Goal: Obtain resource: Download file/media

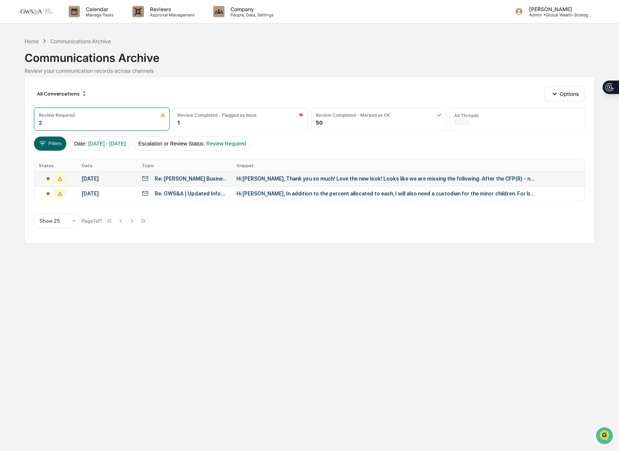
click at [417, 176] on div "Hi [PERSON_NAME], Thank you so much! Love the new look! Looks like we are missi…" at bounding box center [385, 179] width 298 height 6
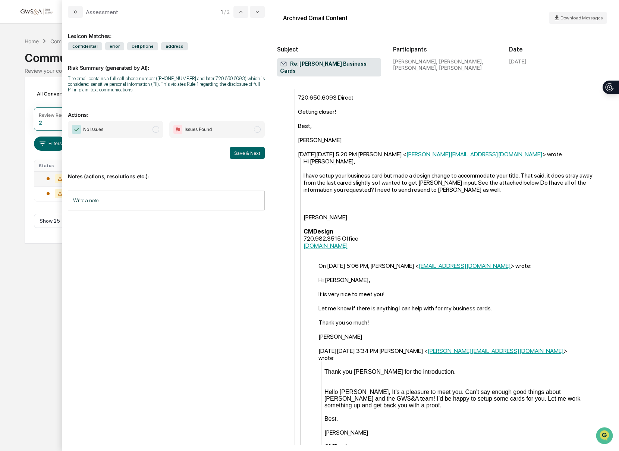
scroll to position [502, 0]
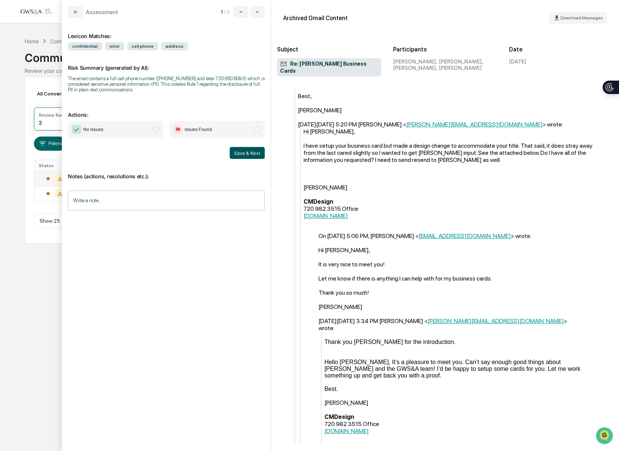
drag, startPoint x: 192, startPoint y: 133, endPoint x: 241, endPoint y: 152, distance: 52.4
click at [192, 133] on span "Issues Found" at bounding box center [197, 129] width 27 height 7
click at [255, 156] on button "Save & Next" at bounding box center [247, 153] width 35 height 12
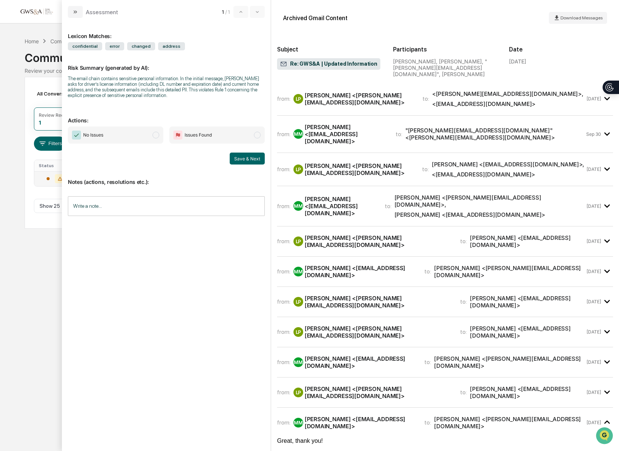
click at [208, 138] on span "Issues Found" at bounding box center [197, 134] width 27 height 7
drag, startPoint x: 139, startPoint y: 135, endPoint x: 201, endPoint y: 150, distance: 63.6
click at [139, 135] on span "No Issues" at bounding box center [115, 134] width 95 height 17
click at [247, 161] on button "Save & Next" at bounding box center [247, 158] width 35 height 12
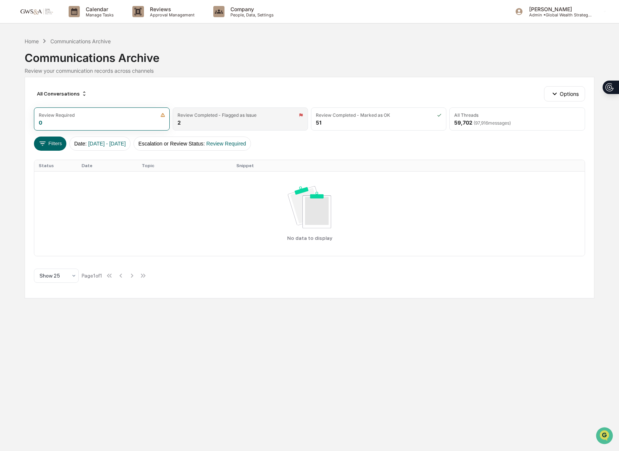
click at [221, 120] on div "Review Completed - Flagged as Issue 2" at bounding box center [240, 118] width 135 height 23
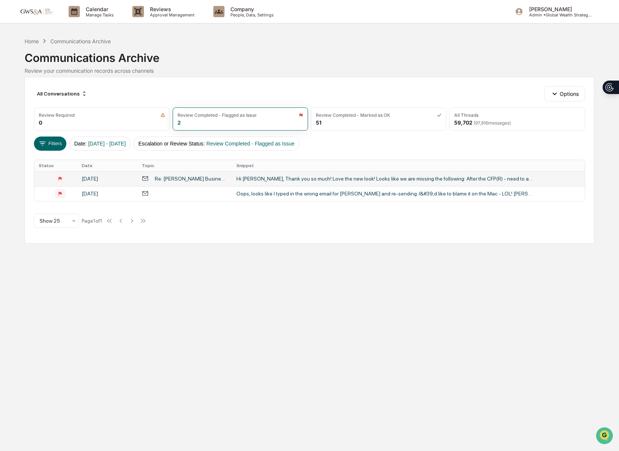
click at [194, 176] on div "Re: [PERSON_NAME] Business Cards" at bounding box center [191, 179] width 72 height 6
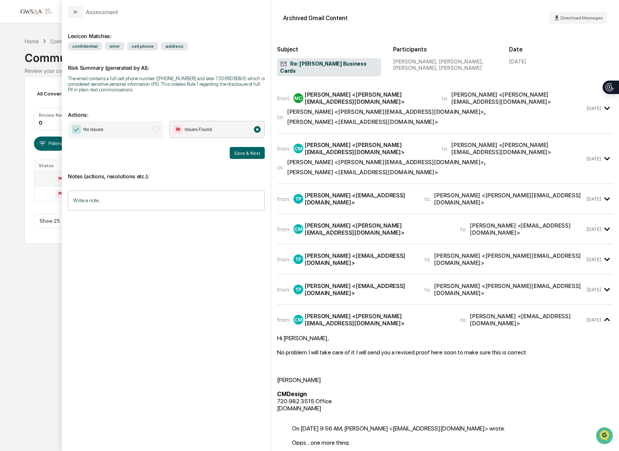
drag, startPoint x: 90, startPoint y: 129, endPoint x: 172, endPoint y: 151, distance: 84.5
click at [90, 129] on span "No Issues" at bounding box center [93, 129] width 20 height 7
drag, startPoint x: 237, startPoint y: 157, endPoint x: 228, endPoint y: 161, distance: 10.7
click at [237, 157] on button "Save & Next" at bounding box center [247, 153] width 35 height 12
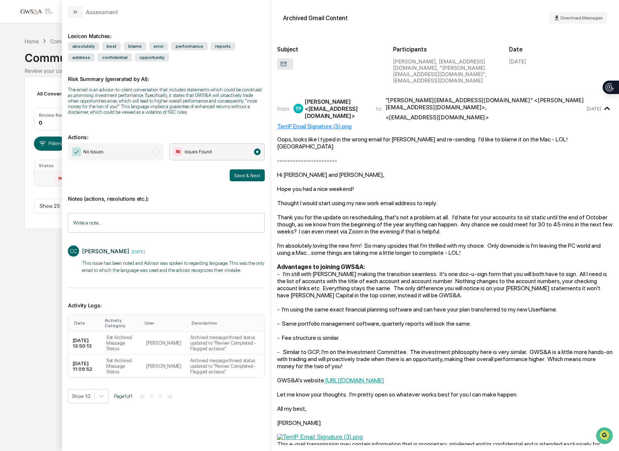
scroll to position [2, 0]
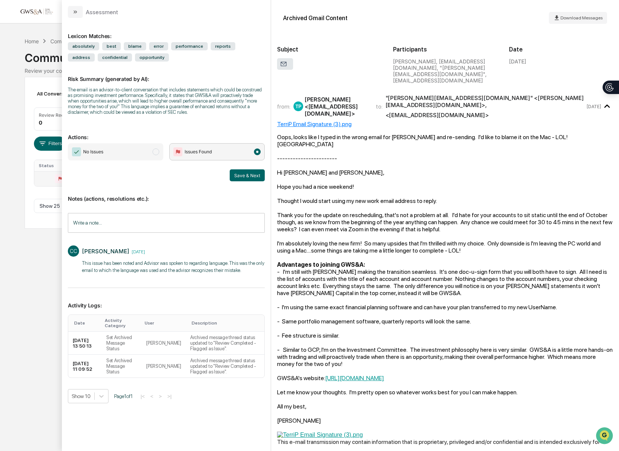
click at [33, 86] on div "All Conversations Options Review Required 0 Review Completed - Flagged as Issue…" at bounding box center [309, 153] width 569 height 152
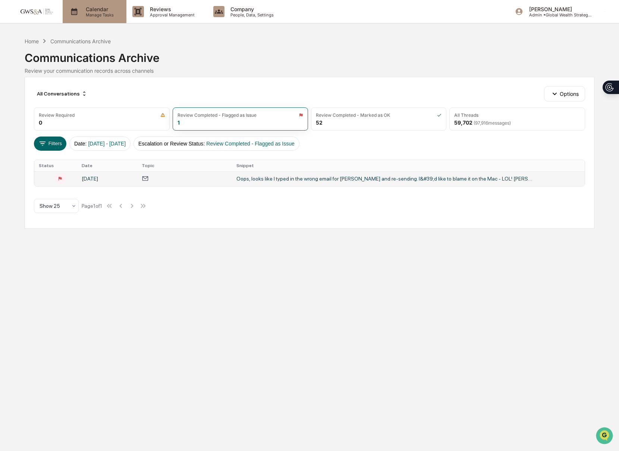
click at [92, 7] on p "Calendar" at bounding box center [99, 9] width 38 height 6
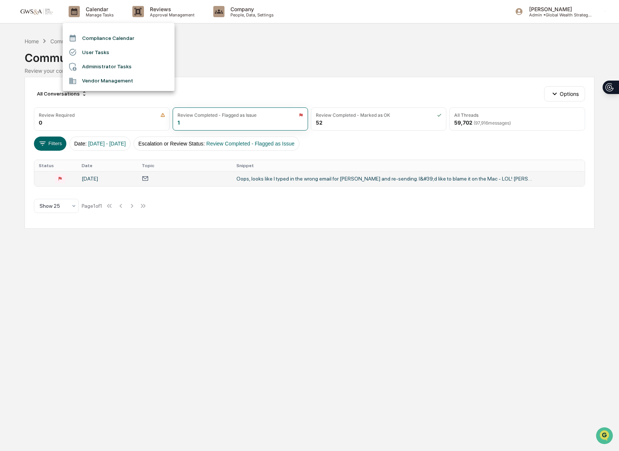
click at [231, 8] on div at bounding box center [309, 225] width 619 height 451
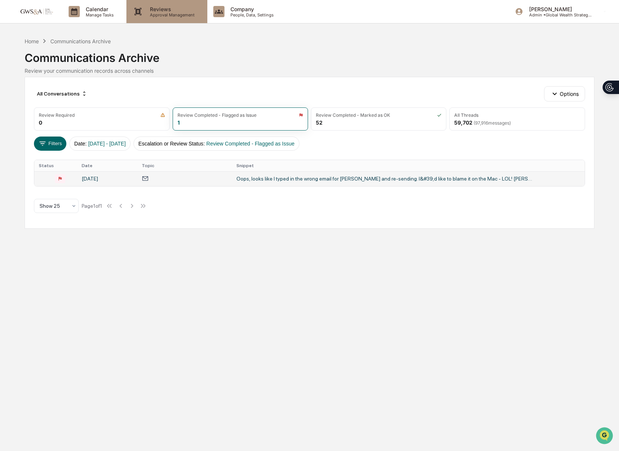
drag, startPoint x: 242, startPoint y: 13, endPoint x: 176, endPoint y: 15, distance: 65.3
click at [242, 13] on div "Compliance Calendar User Tasks Administrator Tasks Vendor Management" at bounding box center [309, 225] width 619 height 451
click at [167, 12] on p "Approval Management" at bounding box center [171, 14] width 54 height 5
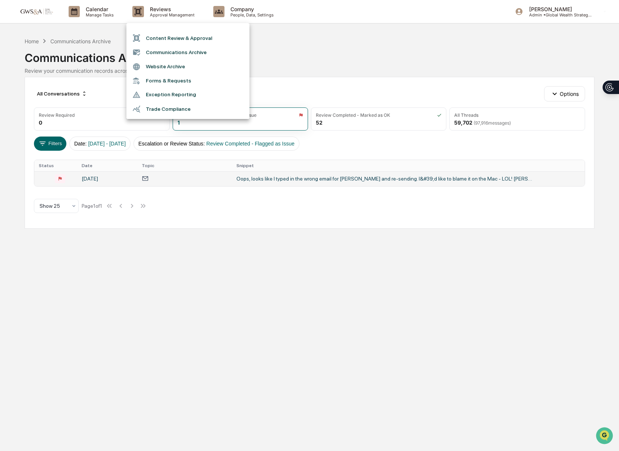
click at [216, 12] on div at bounding box center [309, 225] width 619 height 451
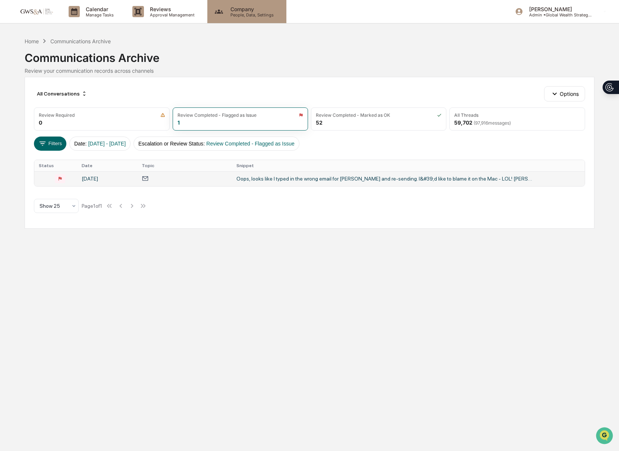
click at [237, 14] on p "People, Data, Settings" at bounding box center [250, 14] width 53 height 5
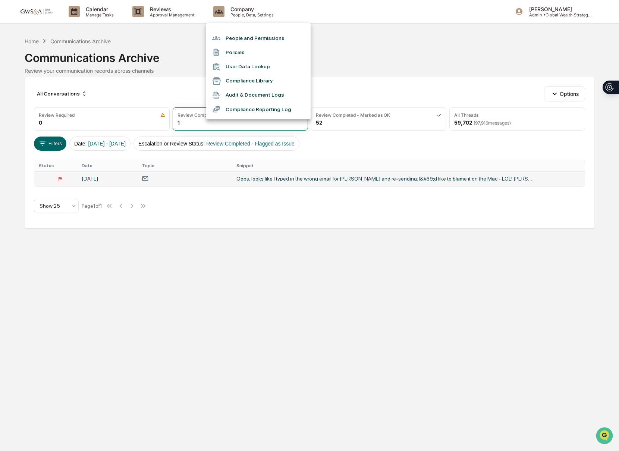
click at [176, 15] on div at bounding box center [309, 225] width 619 height 451
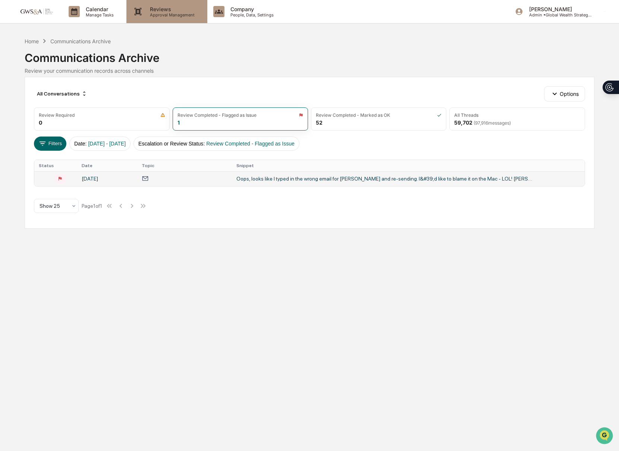
click at [174, 18] on div "Reviews Approval Management" at bounding box center [166, 11] width 81 height 23
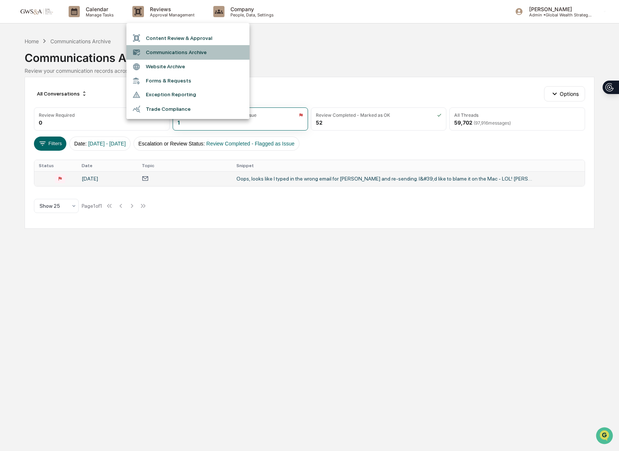
click at [174, 52] on li "Communications Archive" at bounding box center [187, 52] width 123 height 14
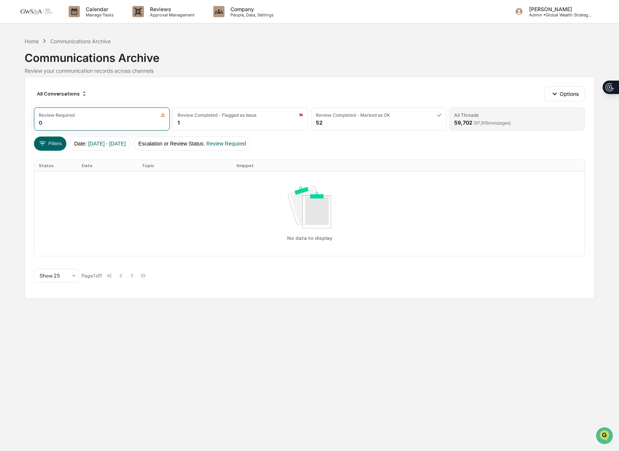
click at [466, 117] on div "All Threads" at bounding box center [466, 115] width 24 height 6
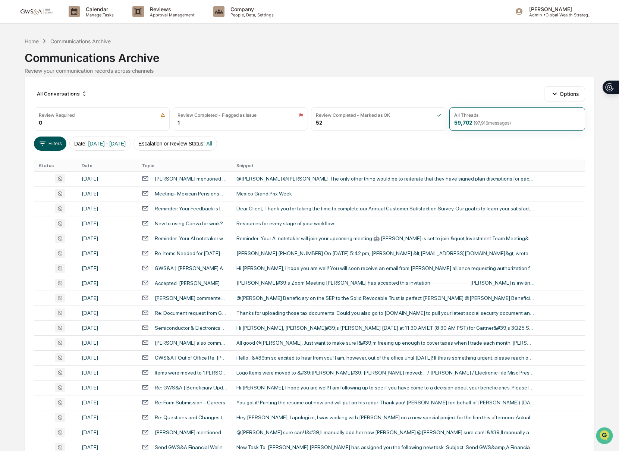
click at [51, 149] on button "Filters" at bounding box center [50, 143] width 32 height 14
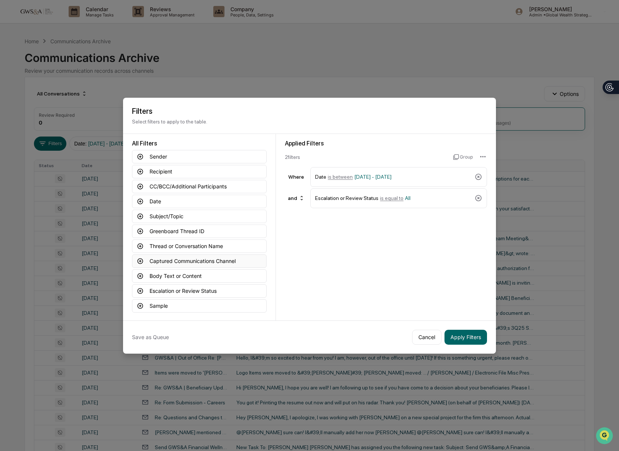
click at [178, 261] on button "Captured Communications Channel" at bounding box center [199, 260] width 135 height 13
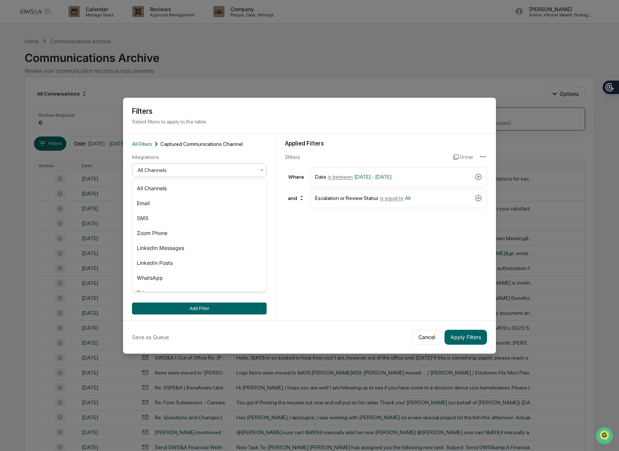
drag, startPoint x: 190, startPoint y: 177, endPoint x: 180, endPoint y: 180, distance: 10.8
click at [190, 177] on div "All Channels" at bounding box center [199, 170] width 135 height 14
click at [154, 216] on div "SMS" at bounding box center [199, 218] width 134 height 15
drag, startPoint x: 242, startPoint y: 307, endPoint x: 305, endPoint y: 322, distance: 65.3
click at [242, 307] on button "Add Filter" at bounding box center [199, 308] width 135 height 12
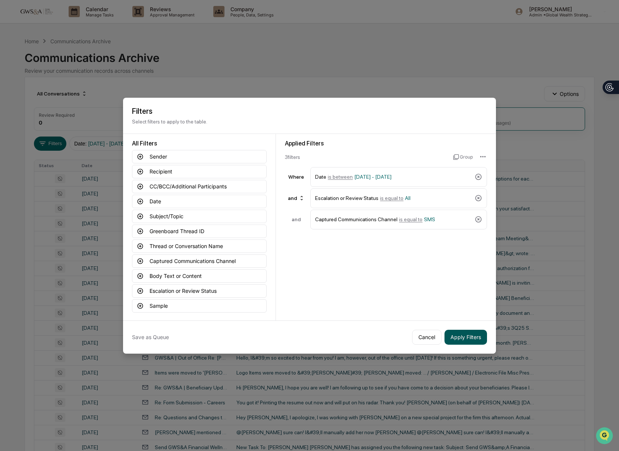
click at [463, 336] on button "Apply Filters" at bounding box center [465, 336] width 42 height 15
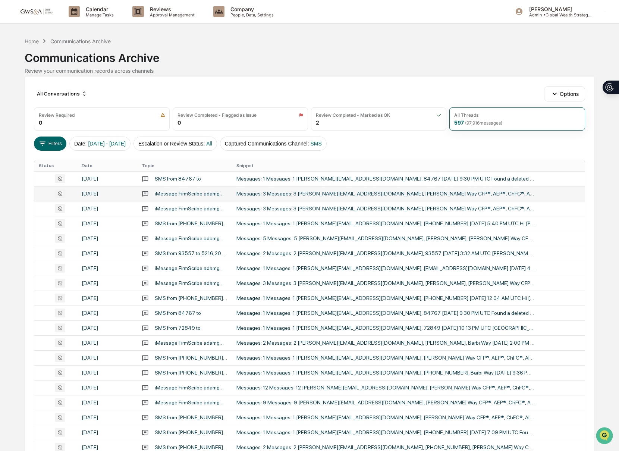
click at [341, 195] on div "Messages: 3 Messages: 3 [PERSON_NAME][EMAIL_ADDRESS][DOMAIN_NAME], [PERSON_NAME…" at bounding box center [385, 193] width 298 height 6
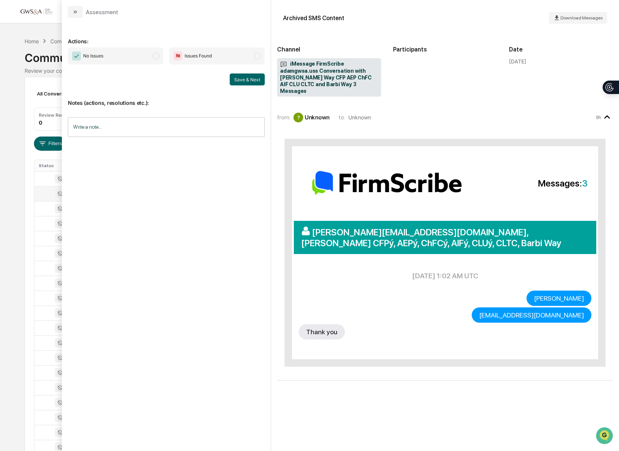
click at [75, 15] on icon "modal" at bounding box center [75, 12] width 6 height 6
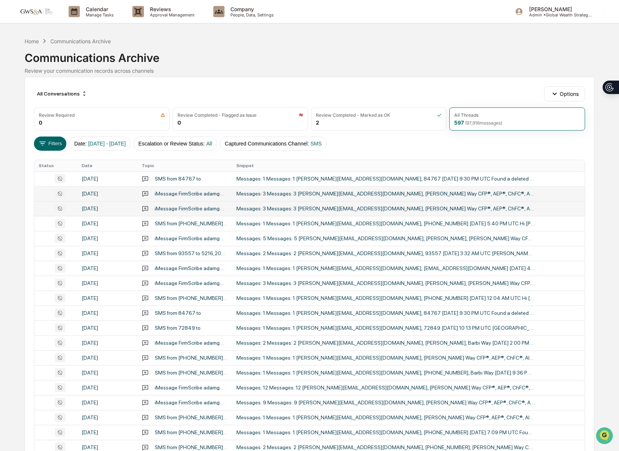
click at [268, 214] on td "Messages: 3 Messages: 3 [PERSON_NAME][EMAIL_ADDRESS][DOMAIN_NAME], [PERSON_NAME…" at bounding box center [408, 208] width 353 height 15
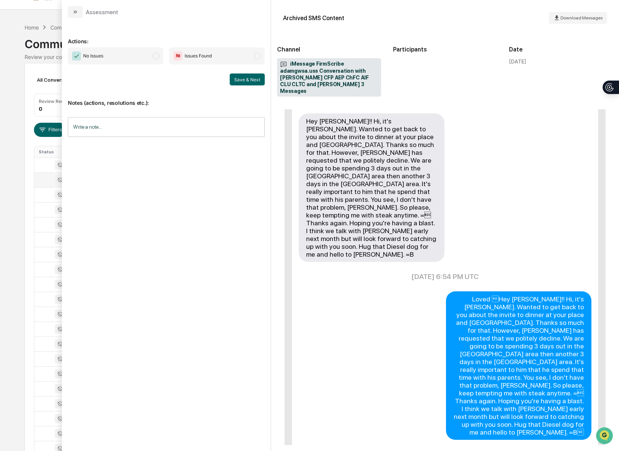
scroll to position [236, 0]
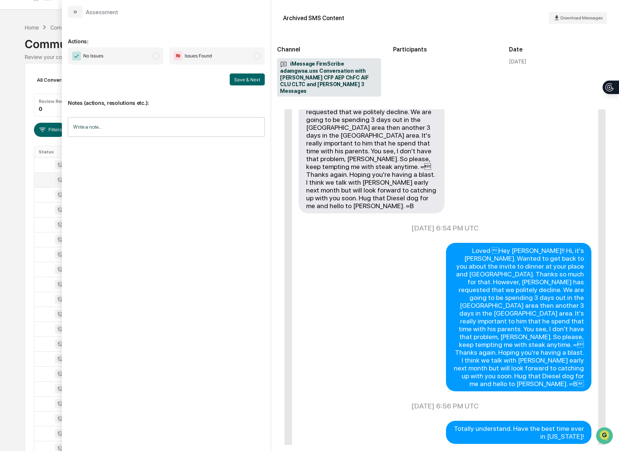
click at [75, 14] on icon "modal" at bounding box center [75, 12] width 6 height 6
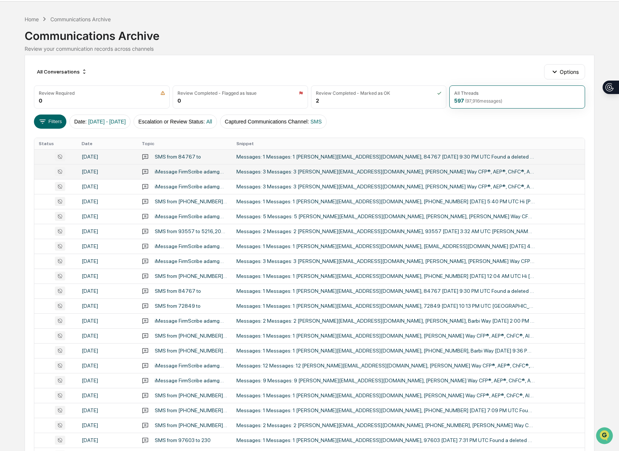
scroll to position [25, 0]
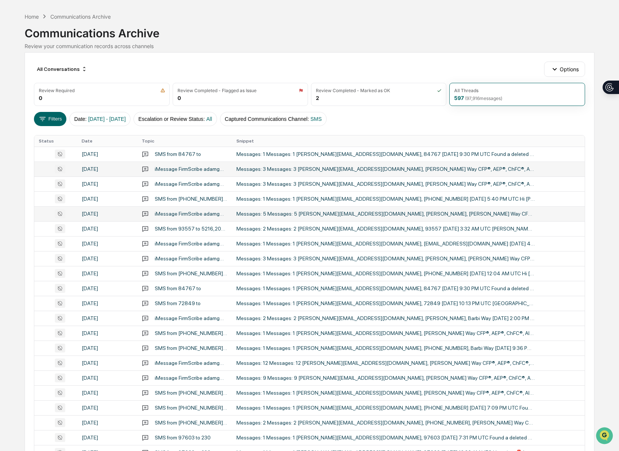
click at [372, 218] on td "Messages: 5 Messages: 5 [PERSON_NAME][EMAIL_ADDRESS][DOMAIN_NAME], [PERSON_NAME…" at bounding box center [408, 213] width 353 height 15
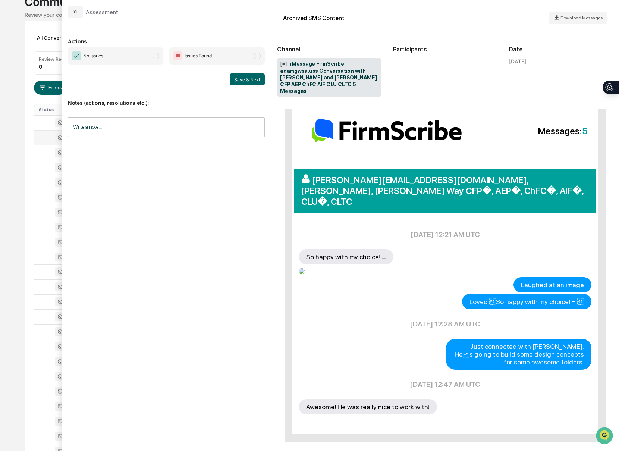
scroll to position [60, 0]
click at [76, 13] on icon "modal" at bounding box center [76, 11] width 2 height 3
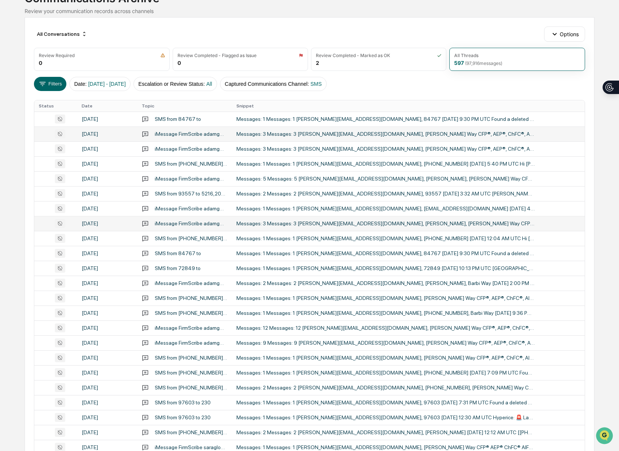
scroll to position [57, 0]
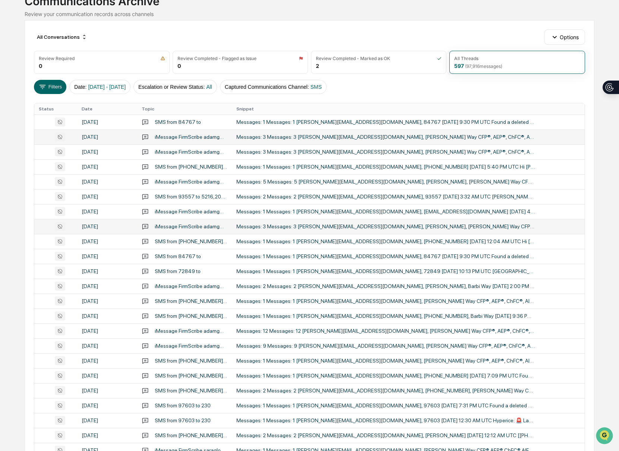
click at [341, 227] on div "Messages: 3 Messages: 3 [PERSON_NAME][EMAIL_ADDRESS][DOMAIN_NAME], [PERSON_NAME…" at bounding box center [385, 226] width 298 height 6
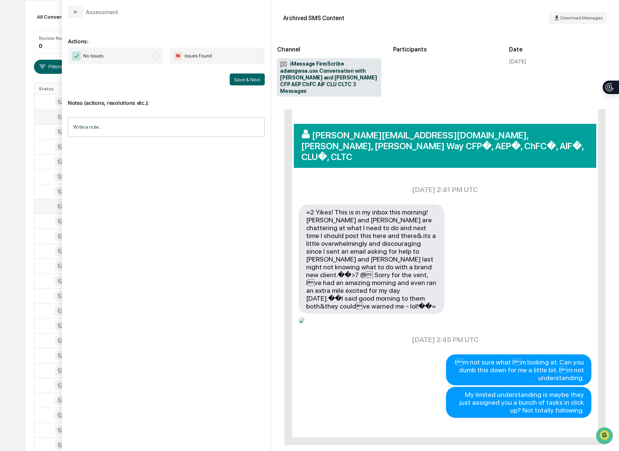
scroll to position [77, 0]
click at [75, 13] on icon "modal" at bounding box center [75, 12] width 6 height 6
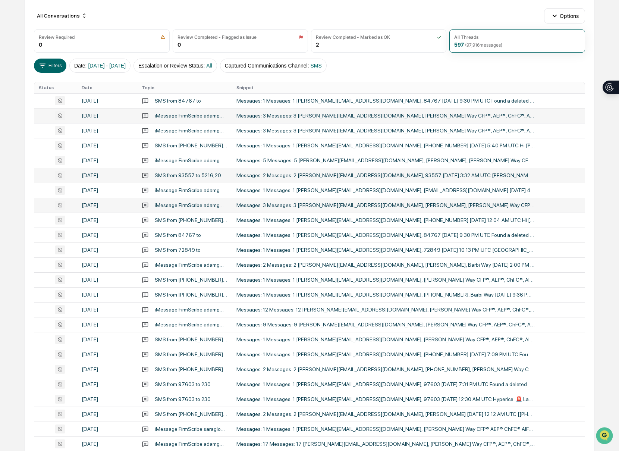
click at [300, 176] on div "Messages: 2 Messages: 2 [PERSON_NAME][EMAIL_ADDRESS][DOMAIN_NAME], 93557 [DATE]…" at bounding box center [385, 175] width 298 height 6
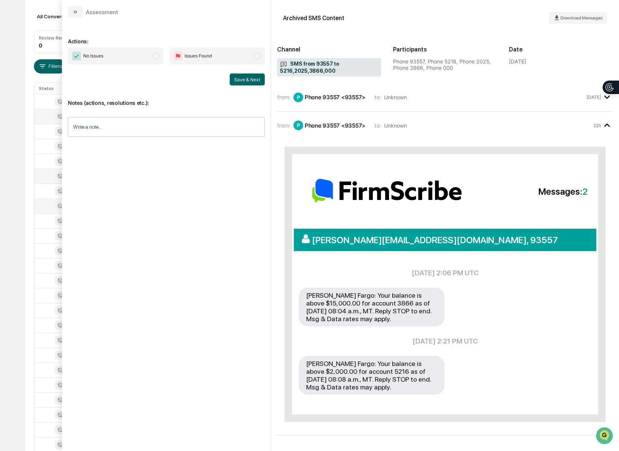
click at [75, 13] on icon "modal" at bounding box center [75, 12] width 6 height 6
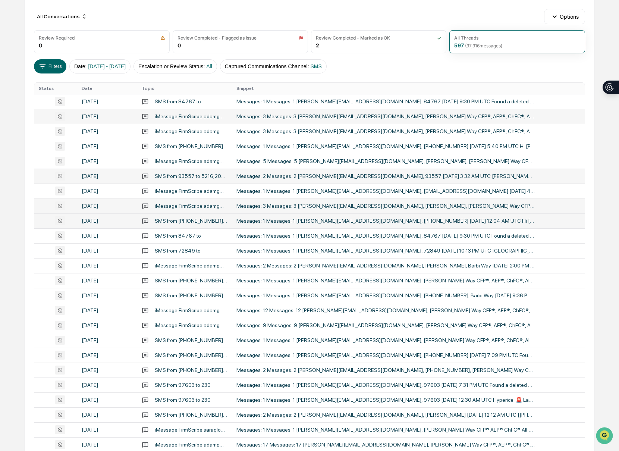
scroll to position [78, 0]
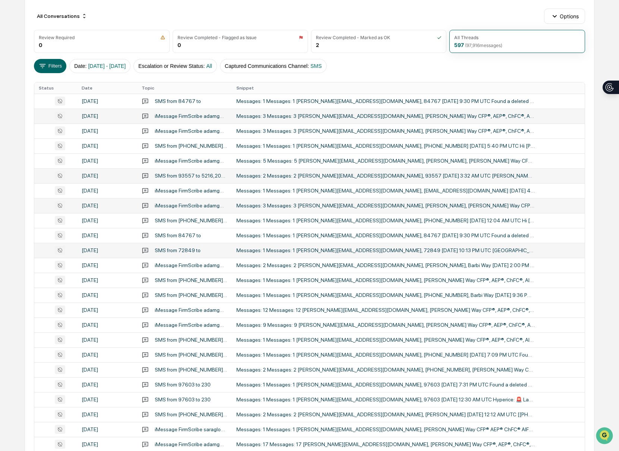
click at [378, 253] on div "Messages: 1 Messages: 1 [PERSON_NAME][EMAIL_ADDRESS][DOMAIN_NAME], 72849 [DATE]…" at bounding box center [385, 250] width 298 height 6
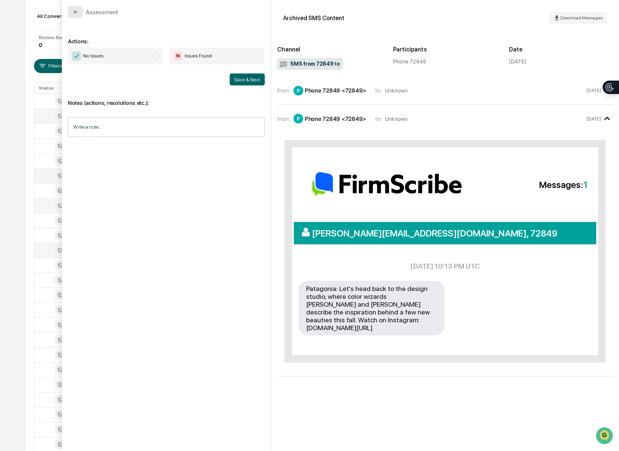
click at [76, 13] on icon "modal" at bounding box center [75, 12] width 6 height 6
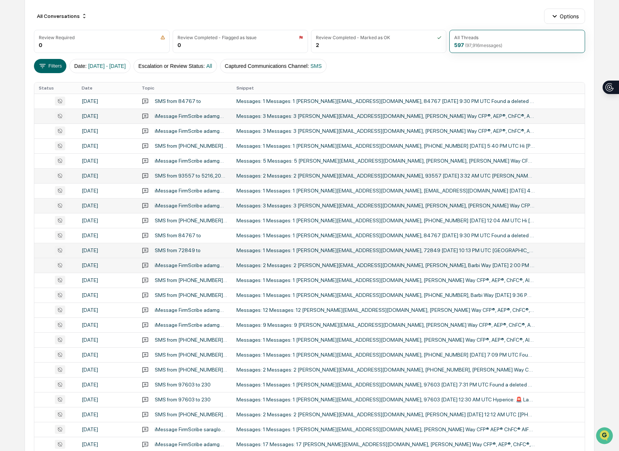
click at [403, 265] on div "Messages: 2 Messages: 2 [PERSON_NAME][EMAIL_ADDRESS][DOMAIN_NAME], [PERSON_NAME…" at bounding box center [385, 265] width 298 height 6
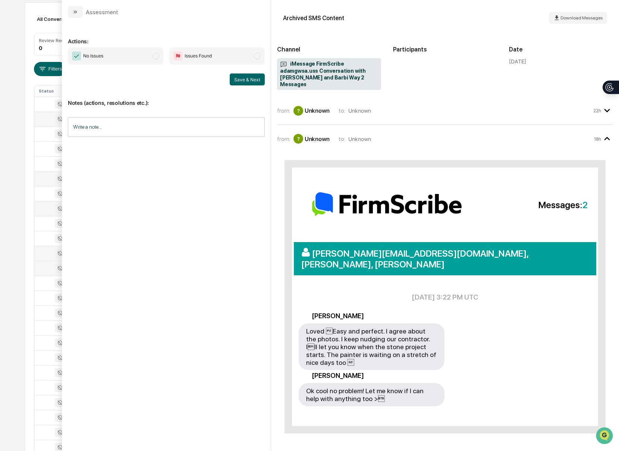
scroll to position [74, 0]
click at [70, 14] on button "modal" at bounding box center [75, 12] width 15 height 12
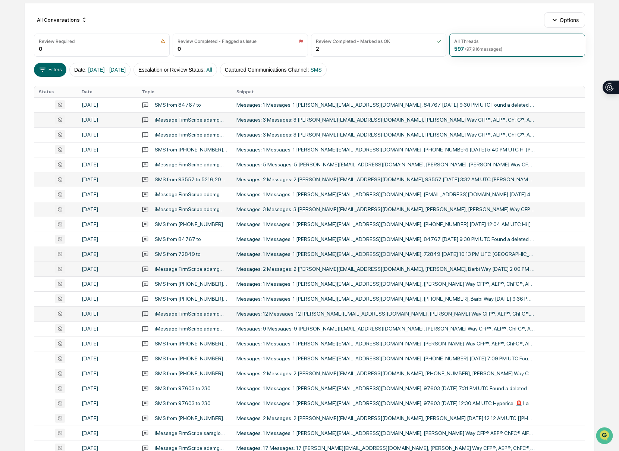
click at [432, 316] on div "Messages: 12 Messages: 12 [PERSON_NAME][EMAIL_ADDRESS][DOMAIN_NAME], [PERSON_NA…" at bounding box center [385, 313] width 298 height 6
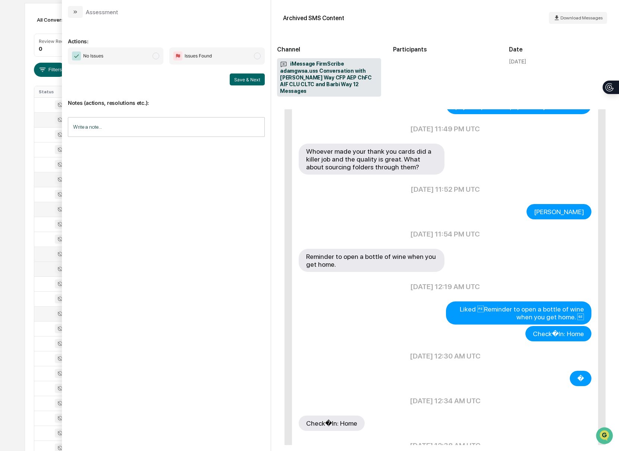
scroll to position [422, 0]
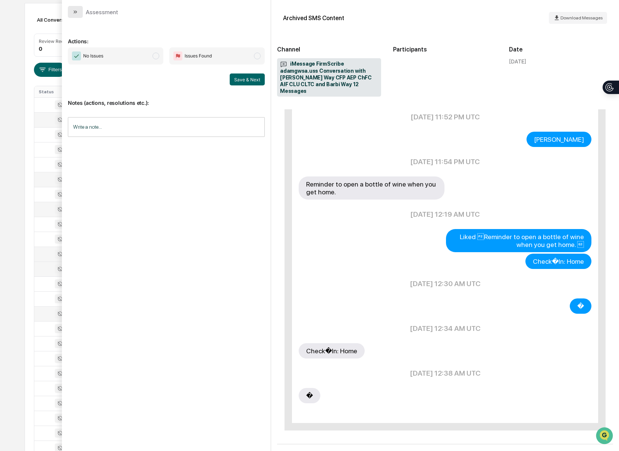
click at [75, 13] on icon "modal" at bounding box center [75, 12] width 6 height 6
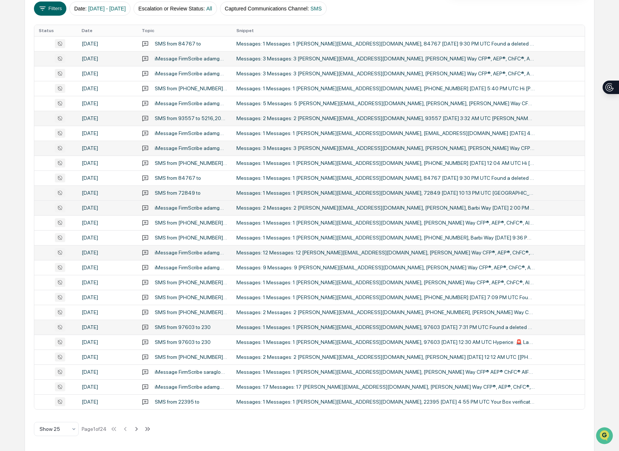
scroll to position [136, 0]
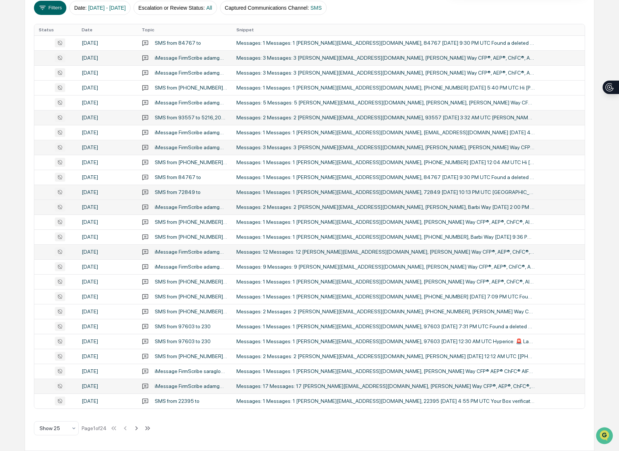
click at [457, 385] on div "Messages: 17 Messages: 17 [PERSON_NAME][EMAIL_ADDRESS][DOMAIN_NAME], [PERSON_NA…" at bounding box center [385, 386] width 298 height 6
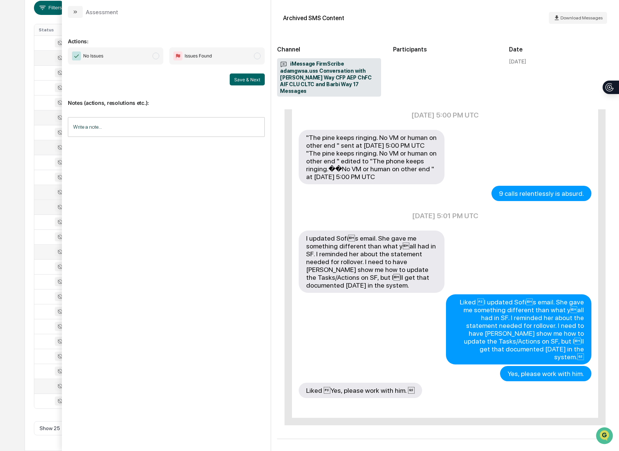
scroll to position [136, 0]
click at [74, 15] on icon "modal" at bounding box center [75, 12] width 6 height 6
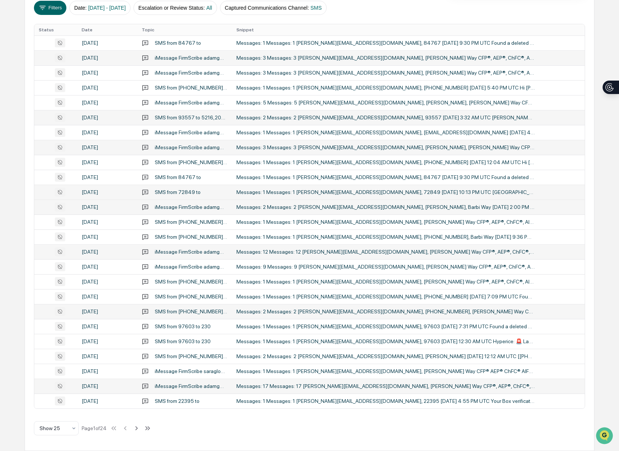
click at [382, 314] on div "Messages: 2 Messages: 2 [PERSON_NAME][EMAIL_ADDRESS][DOMAIN_NAME], [PHONE_NUMBE…" at bounding box center [385, 311] width 298 height 6
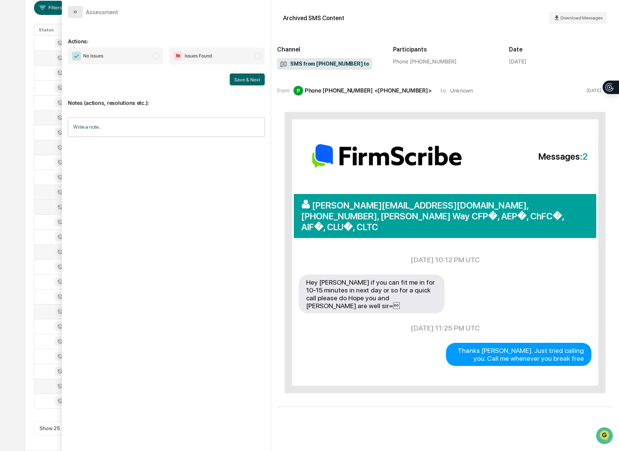
click at [74, 16] on button "modal" at bounding box center [75, 12] width 15 height 12
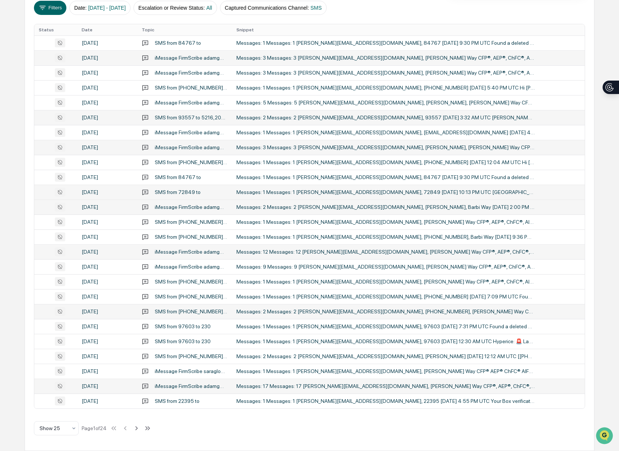
click at [140, 426] on icon at bounding box center [136, 428] width 8 height 8
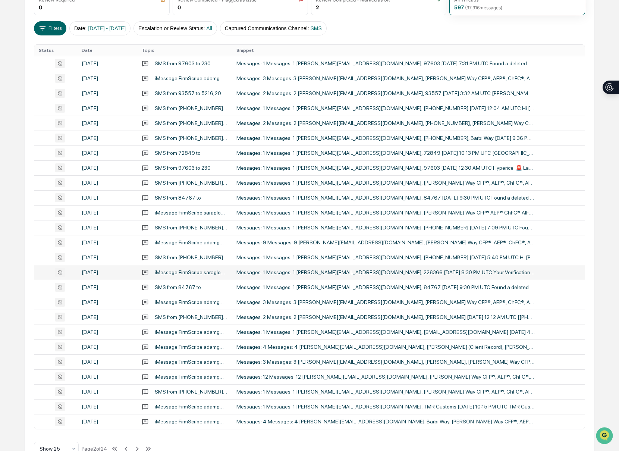
scroll to position [136, 0]
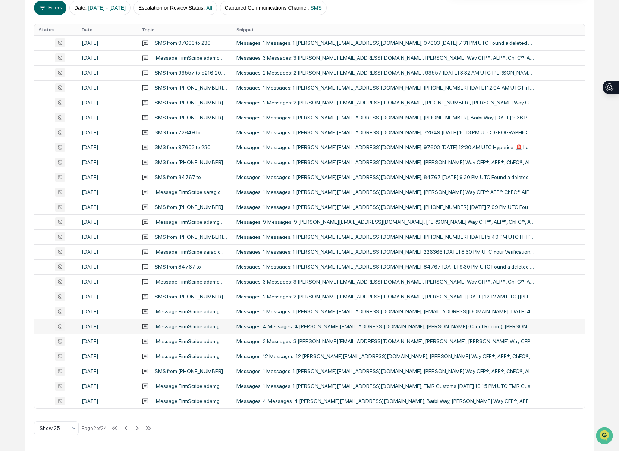
click at [347, 330] on td "Messages: 4 Messages: 4 [PERSON_NAME][EMAIL_ADDRESS][DOMAIN_NAME], [PERSON_NAME…" at bounding box center [408, 326] width 353 height 15
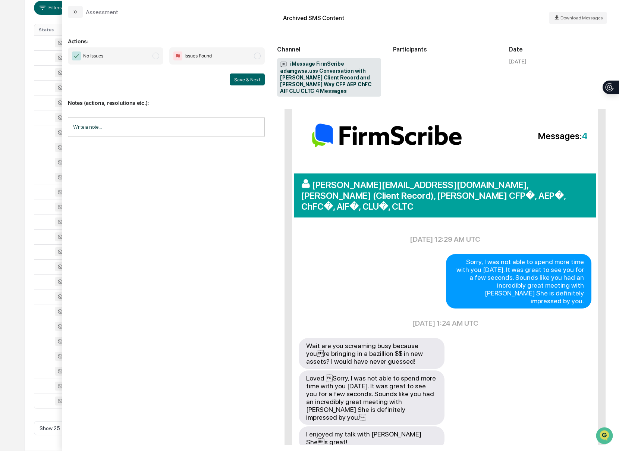
scroll to position [47, 0]
drag, startPoint x: 79, startPoint y: 10, endPoint x: 107, endPoint y: 54, distance: 51.4
click at [79, 10] on button "modal" at bounding box center [75, 12] width 15 height 12
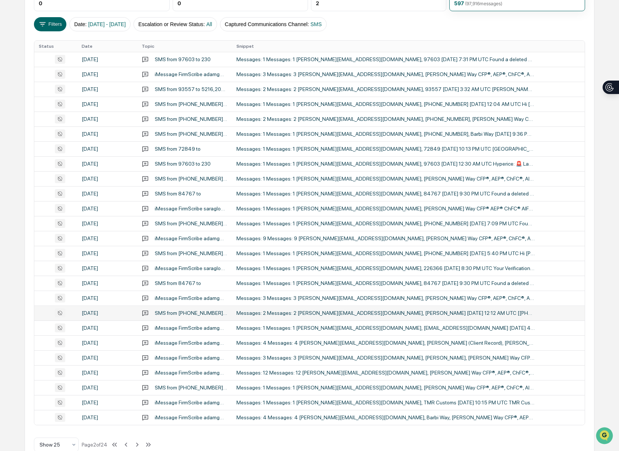
scroll to position [102, 0]
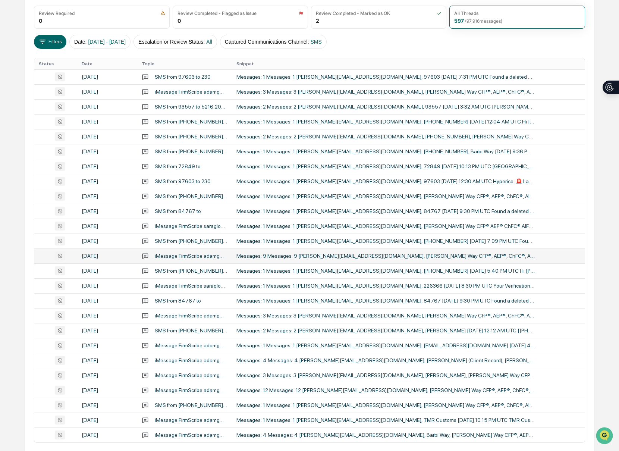
click at [369, 254] on div "Messages: 9 Messages: 9 [PERSON_NAME][EMAIL_ADDRESS][DOMAIN_NAME], [PERSON_NAME…" at bounding box center [385, 256] width 298 height 6
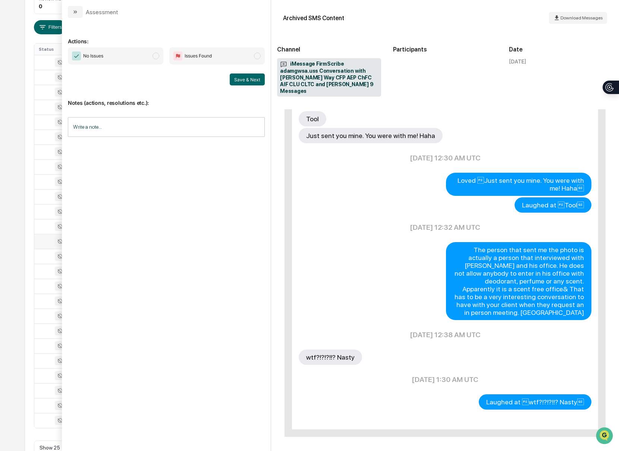
scroll to position [116, 0]
click at [72, 12] on button "modal" at bounding box center [75, 12] width 15 height 12
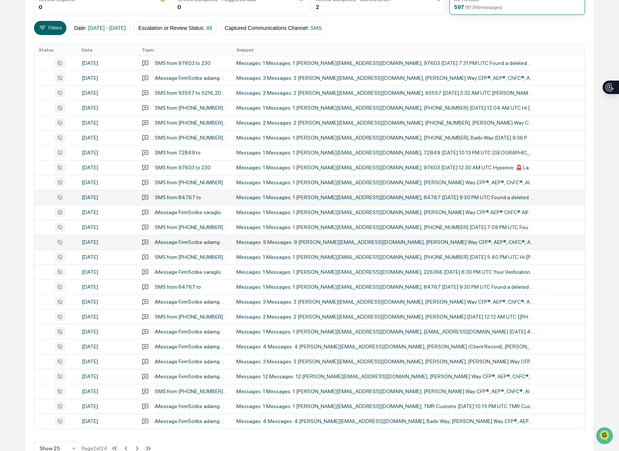
scroll to position [136, 0]
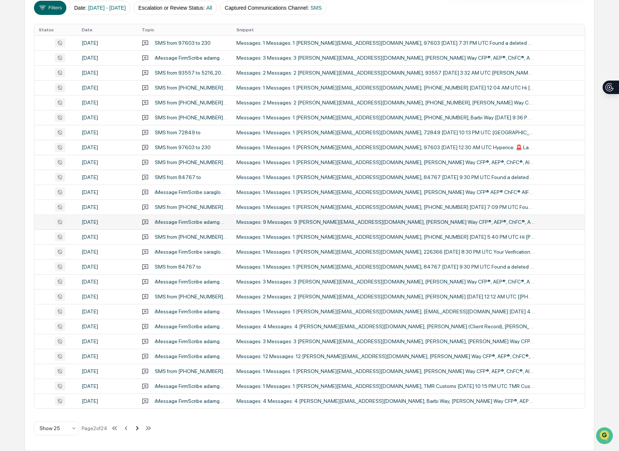
click at [141, 427] on icon at bounding box center [137, 428] width 8 height 8
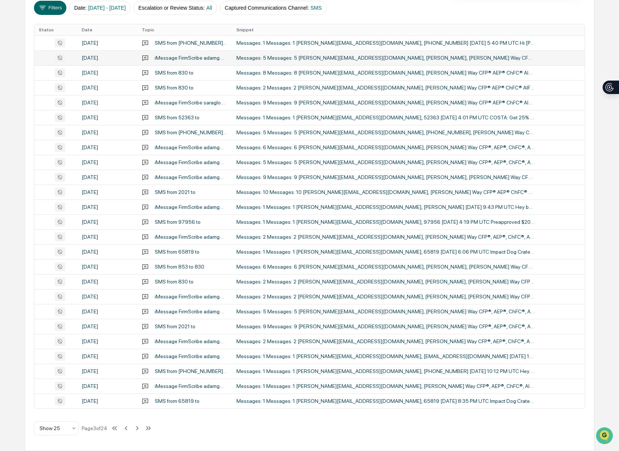
click at [348, 60] on div "Messages: 5 Messages: 5 [PERSON_NAME][EMAIL_ADDRESS][DOMAIN_NAME], [PERSON_NAME…" at bounding box center [385, 58] width 298 height 6
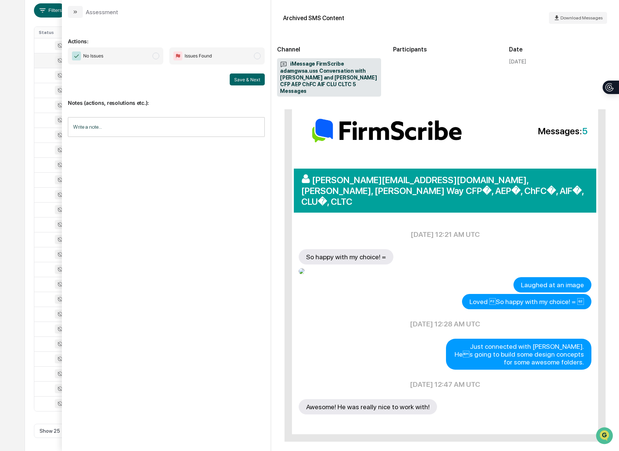
scroll to position [132, 0]
click at [77, 13] on icon "modal" at bounding box center [75, 12] width 6 height 6
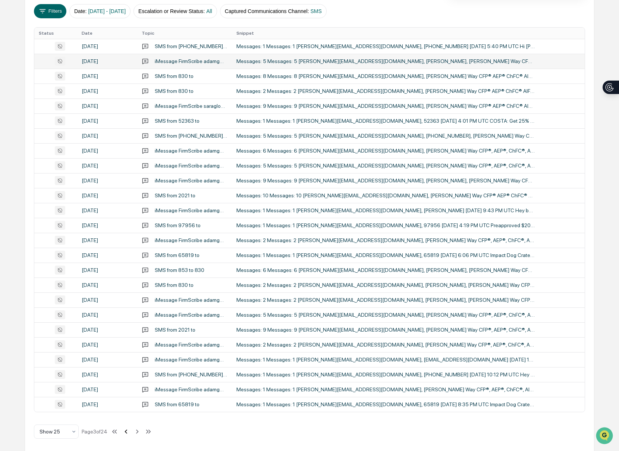
click at [128, 429] on icon at bounding box center [126, 431] width 8 height 8
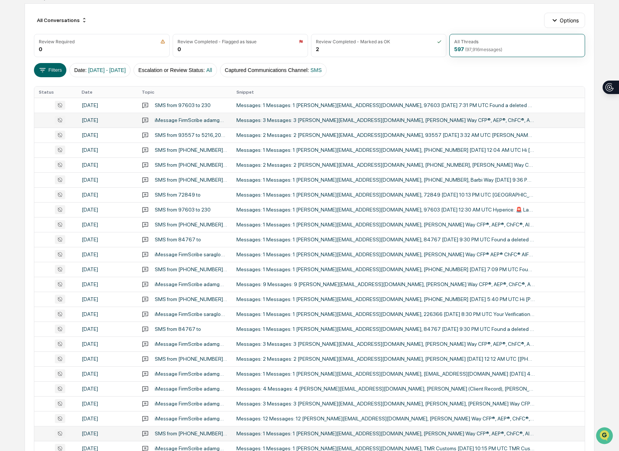
scroll to position [136, 0]
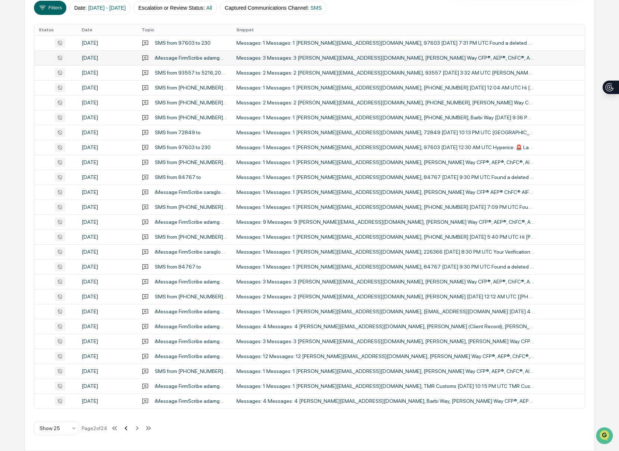
click at [130, 429] on icon at bounding box center [126, 428] width 8 height 8
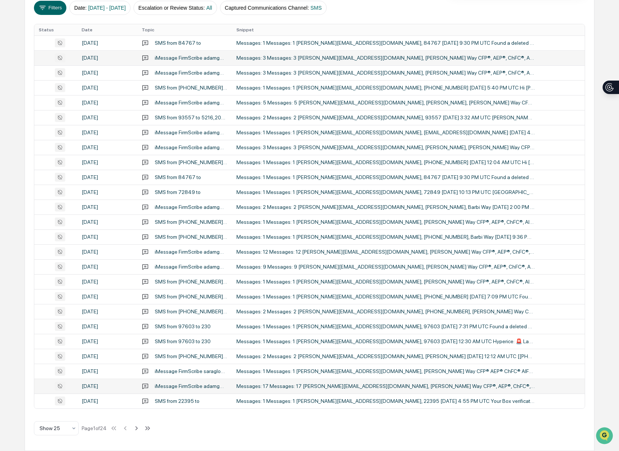
click at [281, 382] on td "Messages: 17 Messages: 17 [PERSON_NAME][EMAIL_ADDRESS][DOMAIN_NAME], [PERSON_NA…" at bounding box center [408, 385] width 353 height 15
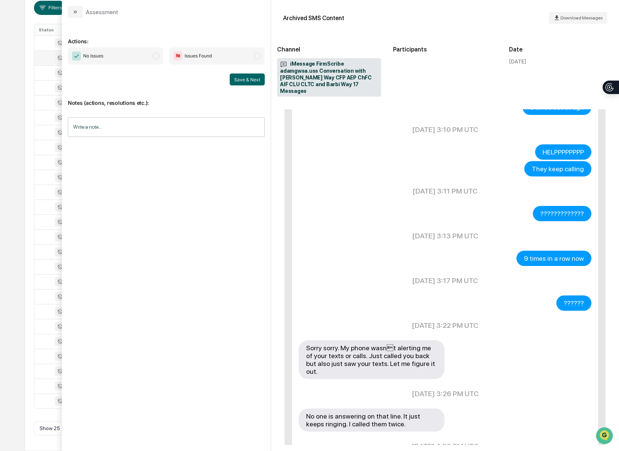
scroll to position [423, 0]
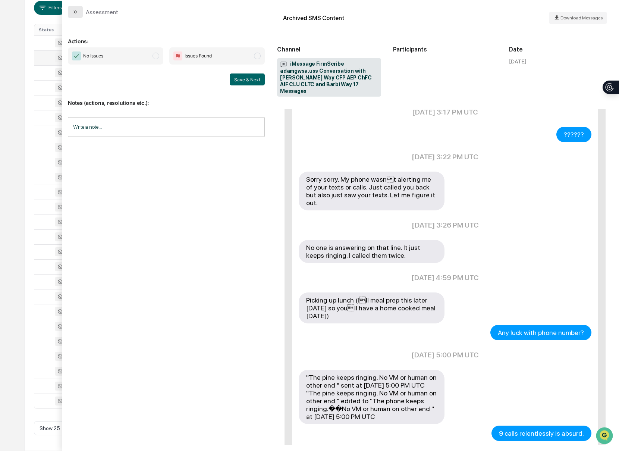
click at [75, 15] on button "modal" at bounding box center [75, 12] width 15 height 12
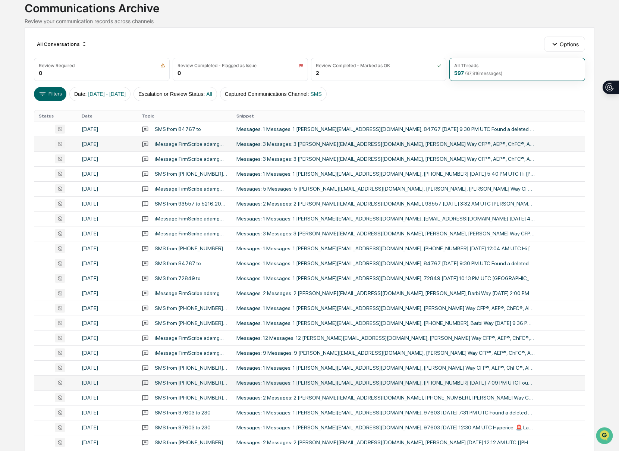
scroll to position [33, 0]
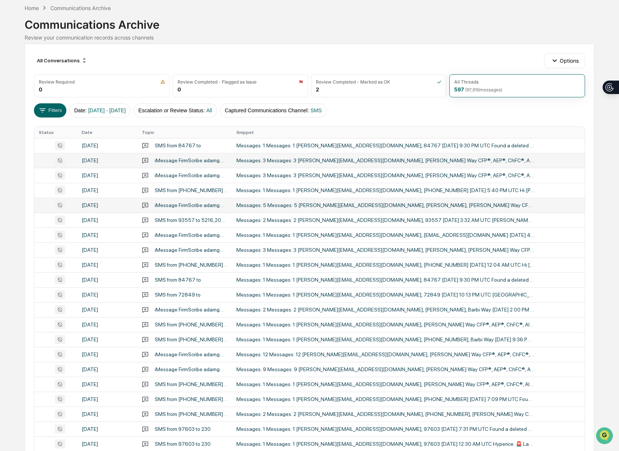
click at [315, 208] on div "Messages: 5 Messages: 5 [PERSON_NAME][EMAIL_ADDRESS][DOMAIN_NAME], [PERSON_NAME…" at bounding box center [385, 205] width 298 height 6
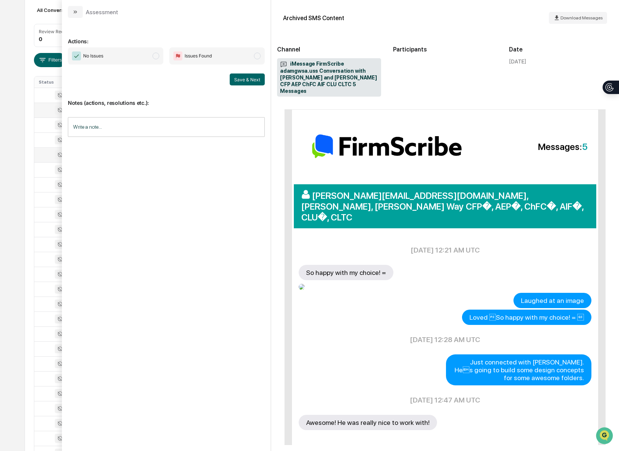
scroll to position [37, 0]
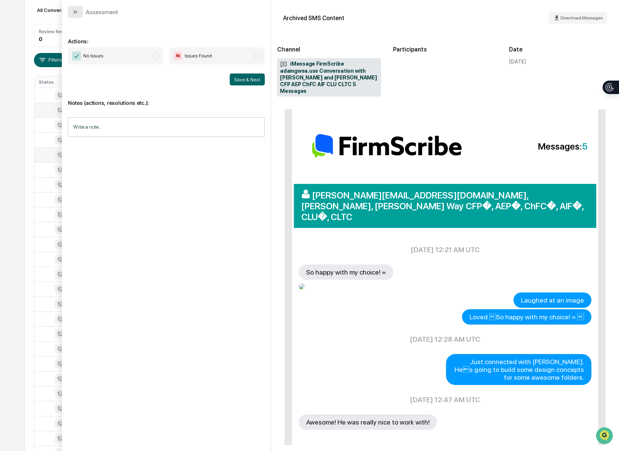
click at [72, 13] on icon "modal" at bounding box center [75, 12] width 6 height 6
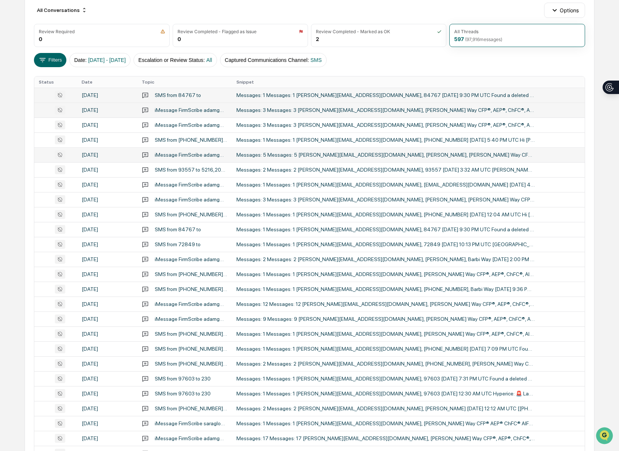
click at [378, 92] on div "Messages: 1 Messages: 1 [PERSON_NAME][EMAIL_ADDRESS][DOMAIN_NAME], 84767 [DATE]…" at bounding box center [385, 95] width 298 height 6
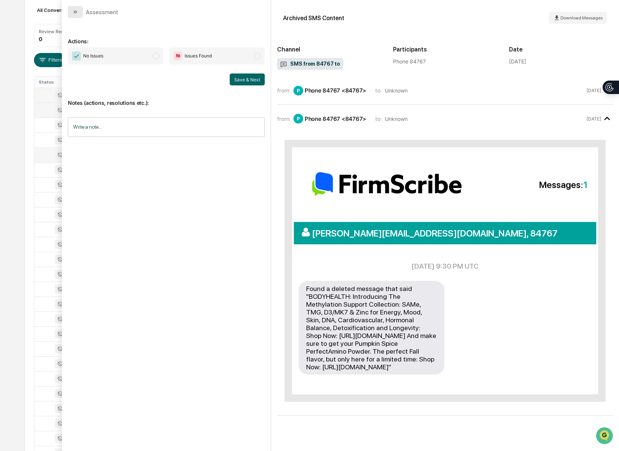
click at [68, 10] on button "modal" at bounding box center [75, 12] width 15 height 12
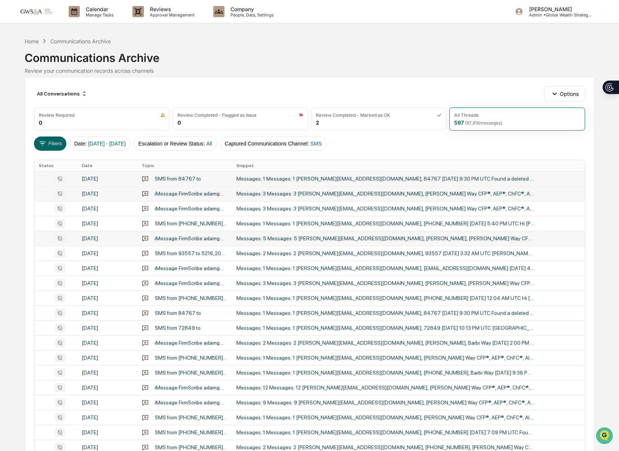
click at [332, 237] on div "Messages: 5 Messages: 5 [PERSON_NAME][EMAIL_ADDRESS][DOMAIN_NAME], [PERSON_NAME…" at bounding box center [385, 238] width 298 height 6
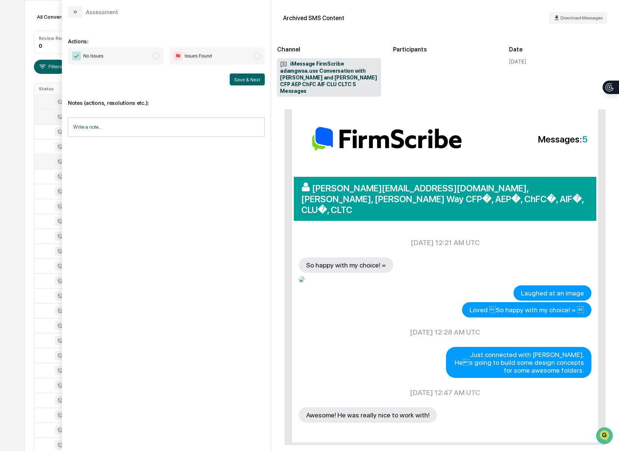
scroll to position [44, 0]
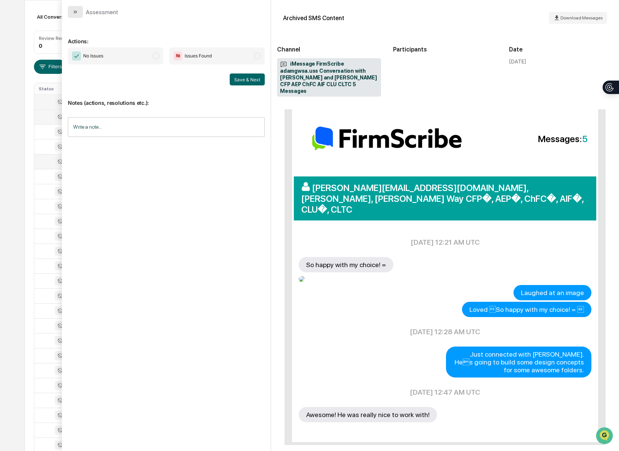
click at [75, 17] on button "modal" at bounding box center [75, 12] width 15 height 12
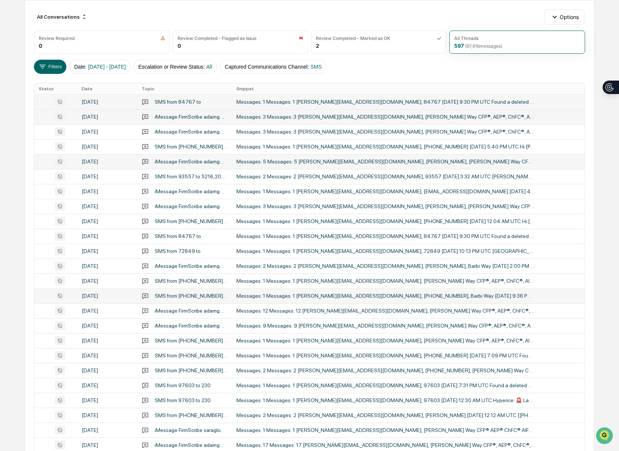
scroll to position [76, 0]
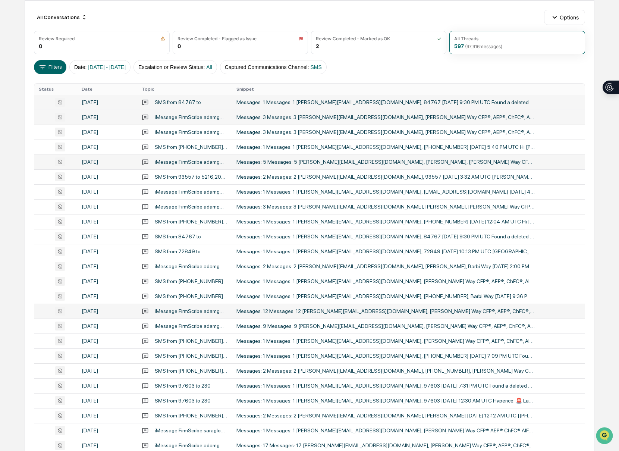
click at [367, 307] on td "Messages: 12 Messages: 12 [PERSON_NAME][EMAIL_ADDRESS][DOMAIN_NAME], [PERSON_NA…" at bounding box center [408, 310] width 353 height 15
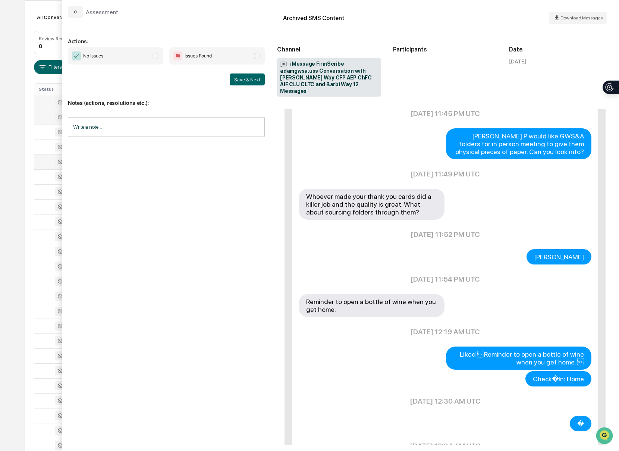
scroll to position [345, 0]
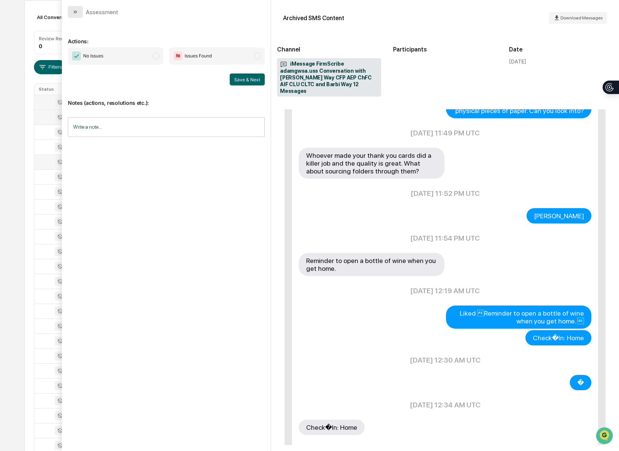
click at [76, 13] on icon "modal" at bounding box center [75, 12] width 6 height 6
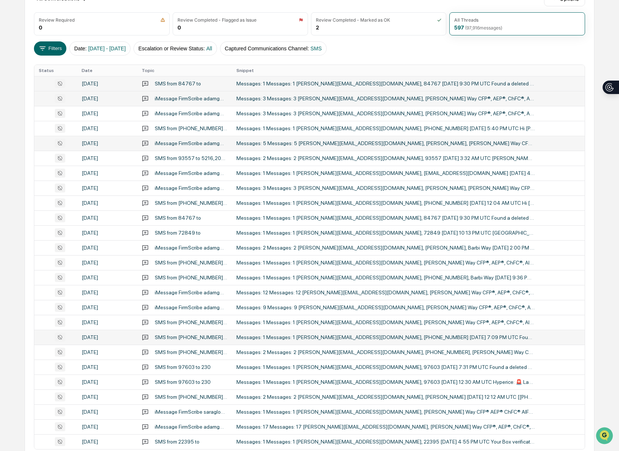
scroll to position [98, 0]
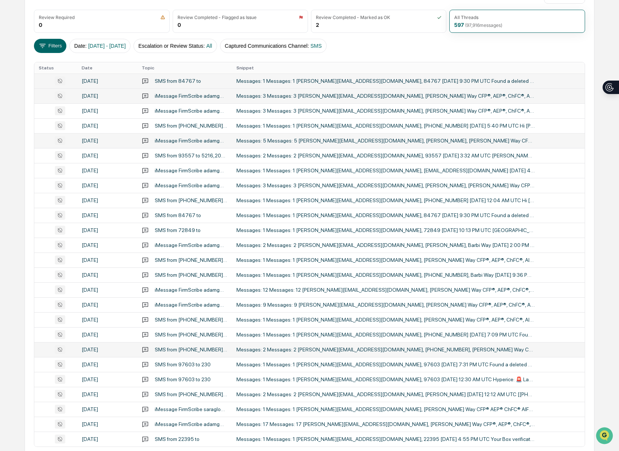
click at [451, 354] on td "Messages: 2 Messages: 2 [PERSON_NAME][EMAIL_ADDRESS][DOMAIN_NAME], [PHONE_NUMBE…" at bounding box center [408, 349] width 353 height 15
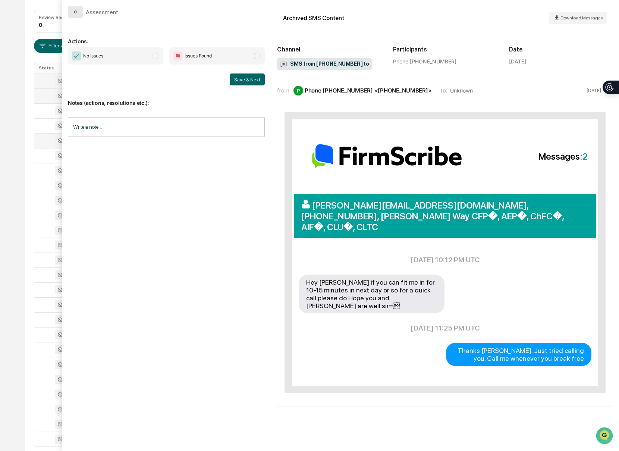
click at [71, 8] on button "modal" at bounding box center [75, 12] width 15 height 12
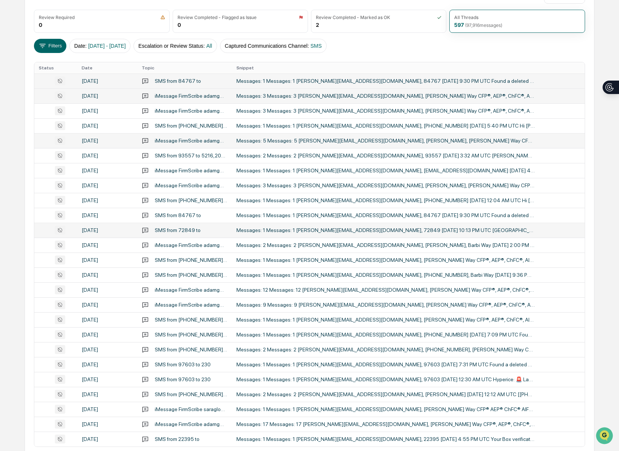
scroll to position [136, 0]
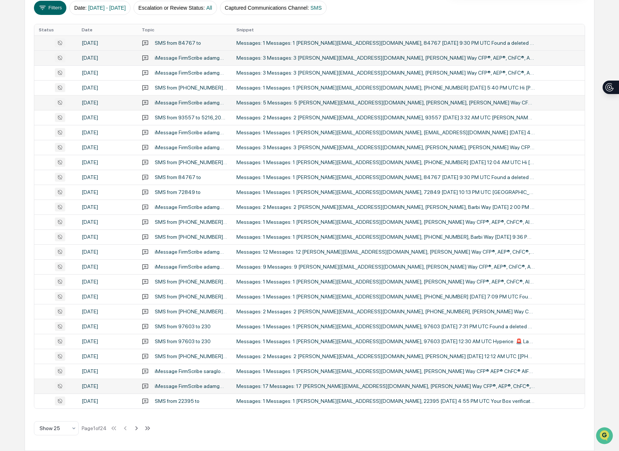
click at [354, 383] on div "Messages: 17 Messages: 17 [PERSON_NAME][EMAIL_ADDRESS][DOMAIN_NAME], [PERSON_NA…" at bounding box center [385, 386] width 298 height 6
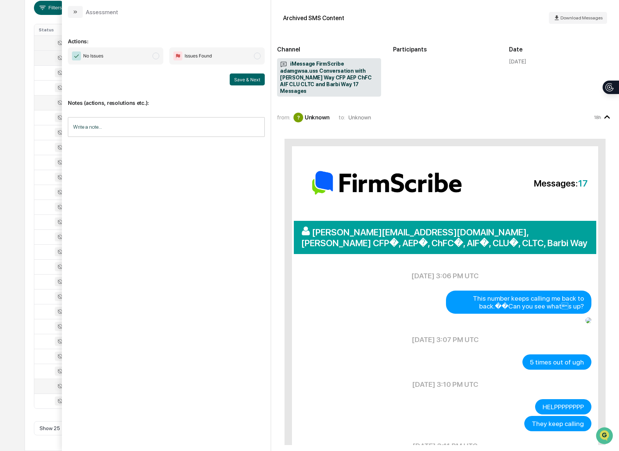
scroll to position [136, 0]
click at [77, 10] on icon "modal" at bounding box center [75, 12] width 6 height 6
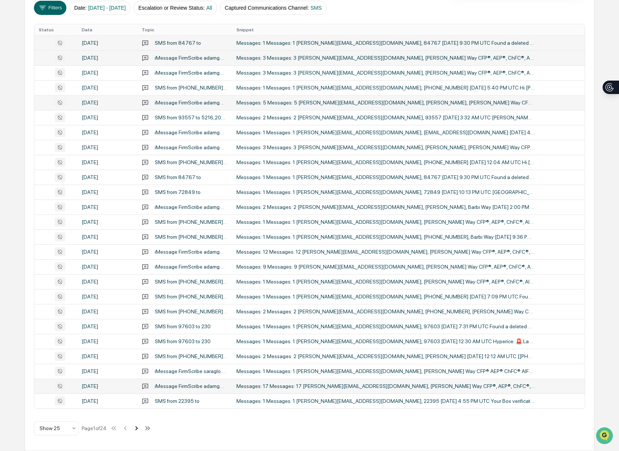
click at [138, 427] on icon at bounding box center [136, 428] width 8 height 8
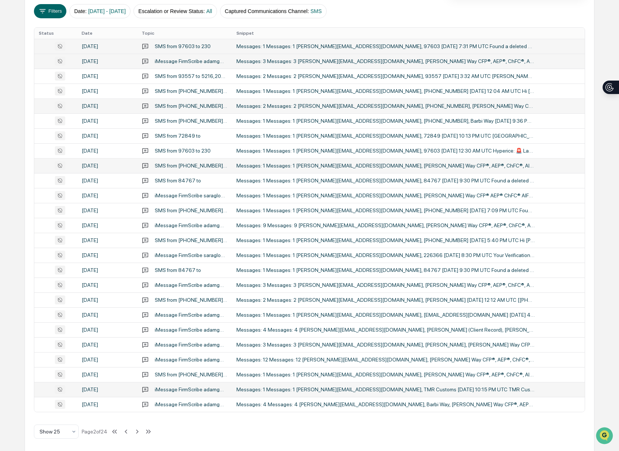
scroll to position [103, 0]
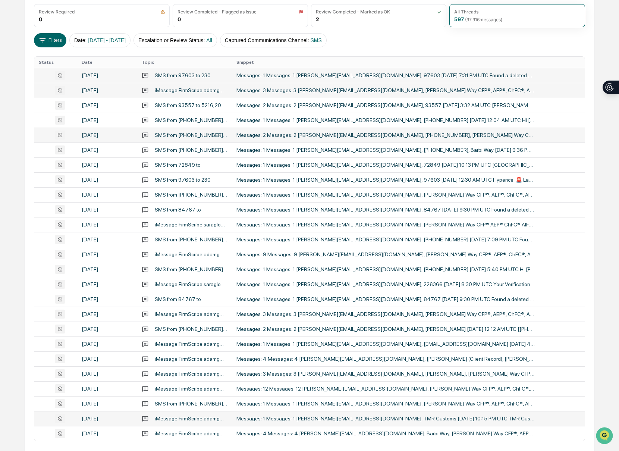
click at [430, 93] on div "Messages: 3 Messages: 3 [PERSON_NAME][EMAIL_ADDRESS][DOMAIN_NAME], [PERSON_NAME…" at bounding box center [385, 90] width 298 height 6
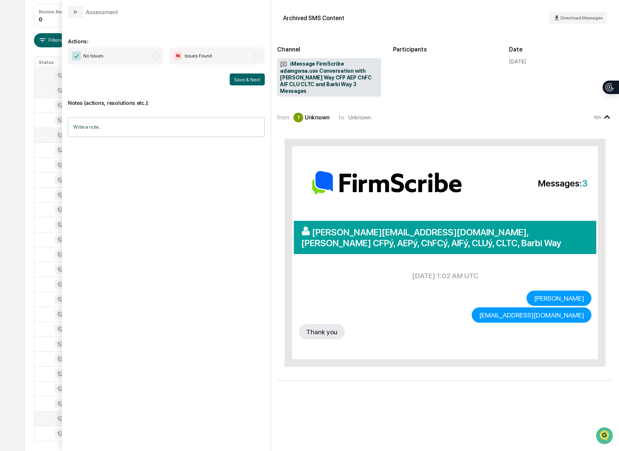
click at [73, 15] on icon "modal" at bounding box center [75, 12] width 6 height 6
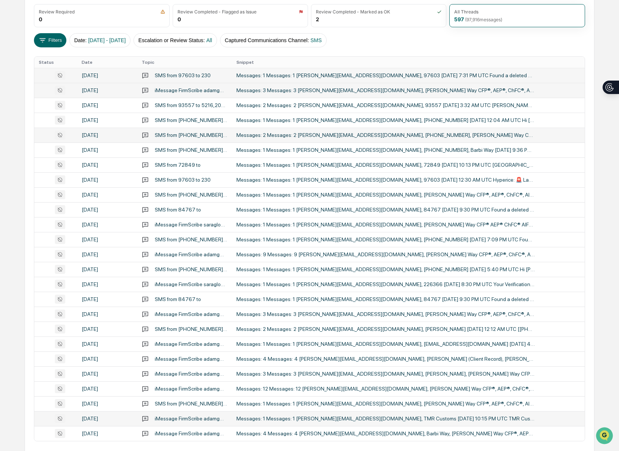
scroll to position [104, 0]
click at [347, 139] on td "Messages: 2 Messages: 2 [PERSON_NAME][EMAIL_ADDRESS][DOMAIN_NAME], [PHONE_NUMBE…" at bounding box center [408, 134] width 353 height 15
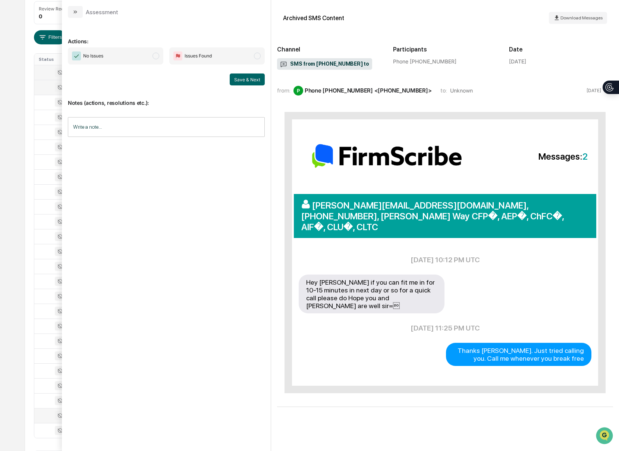
scroll to position [104, 0]
click at [79, 14] on button "modal" at bounding box center [75, 12] width 15 height 12
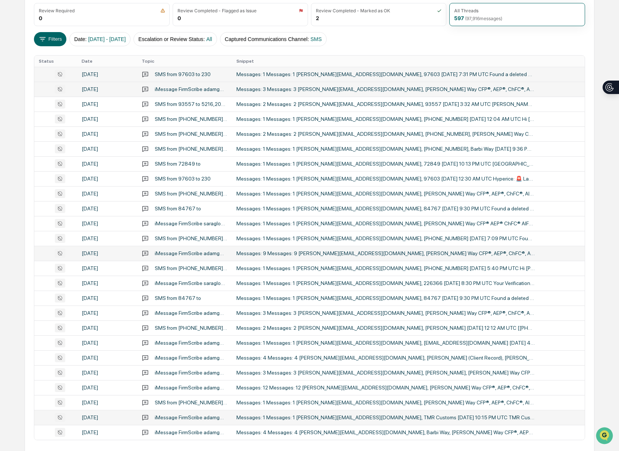
click at [396, 256] on td "Messages: 9 Messages: 9 [PERSON_NAME][EMAIL_ADDRESS][DOMAIN_NAME], [PERSON_NAME…" at bounding box center [408, 253] width 353 height 15
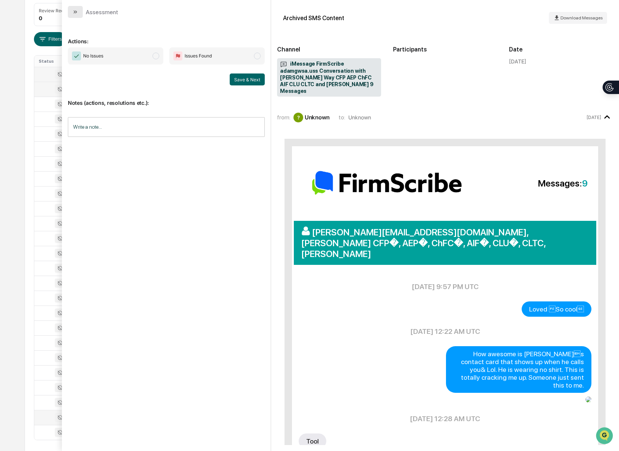
click at [76, 12] on icon "modal" at bounding box center [75, 12] width 6 height 6
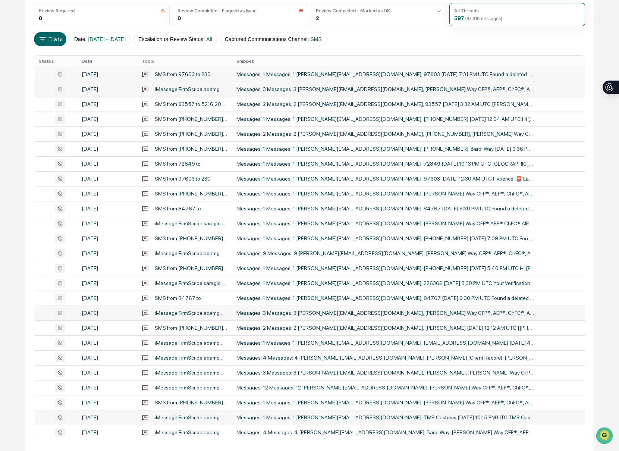
click at [434, 316] on td "Messages: 3 Messages: 3 [PERSON_NAME][EMAIL_ADDRESS][DOMAIN_NAME], [PERSON_NAME…" at bounding box center [408, 312] width 353 height 15
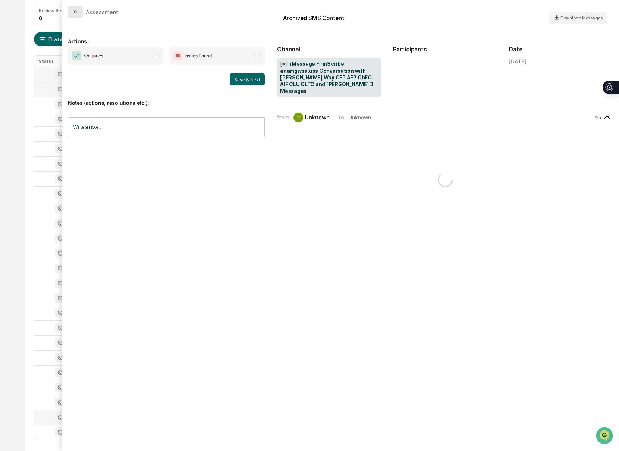
click at [78, 12] on icon "modal" at bounding box center [75, 12] width 6 height 6
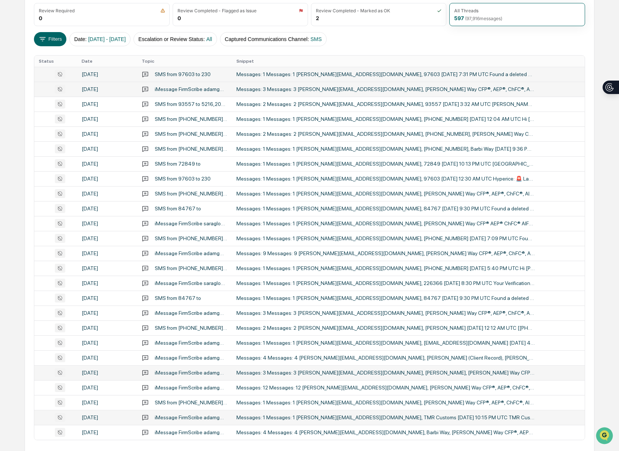
click at [423, 371] on div "Messages: 3 Messages: 3 [PERSON_NAME][EMAIL_ADDRESS][DOMAIN_NAME], [PERSON_NAME…" at bounding box center [385, 372] width 298 height 6
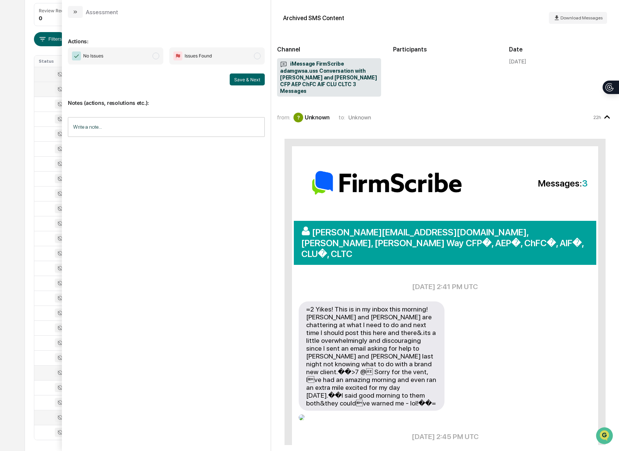
scroll to position [97, 0]
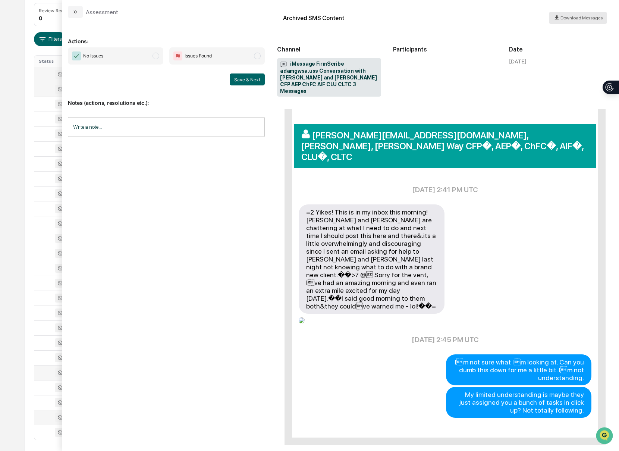
click at [564, 21] on div "Download Messages" at bounding box center [577, 18] width 49 height 7
click at [79, 14] on button "modal" at bounding box center [75, 12] width 15 height 12
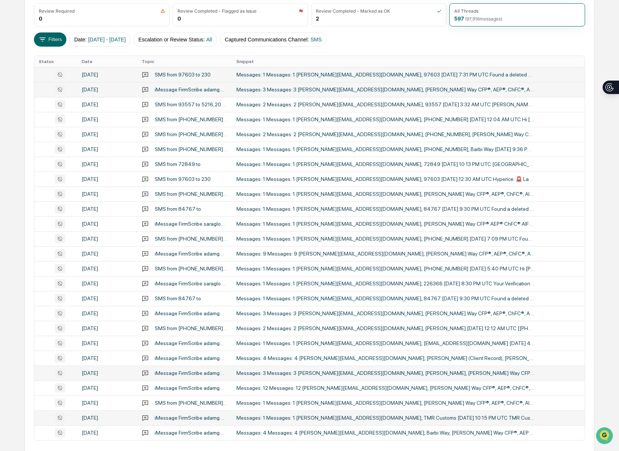
click at [18, 34] on div "Calendar Manage Tasks Reviews Approval Management Company People, Data, Setting…" at bounding box center [309, 189] width 619 height 586
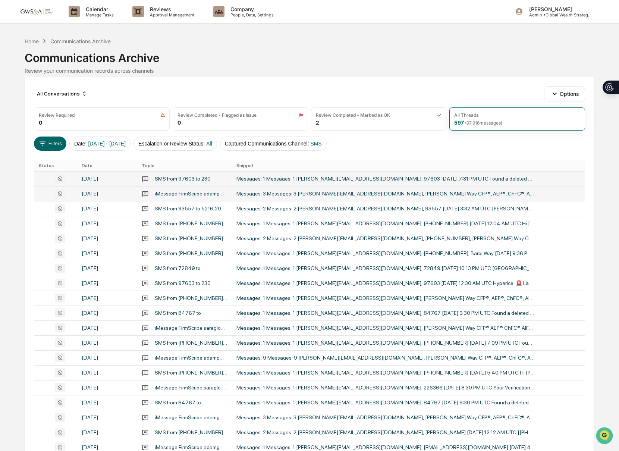
click at [40, 8] on img at bounding box center [36, 11] width 36 height 7
